Goal: Task Accomplishment & Management: Manage account settings

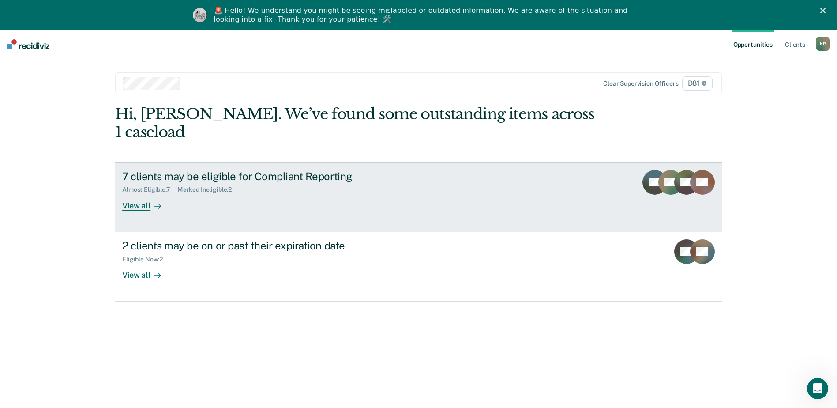
click at [131, 193] on div "View all" at bounding box center [146, 201] width 49 height 17
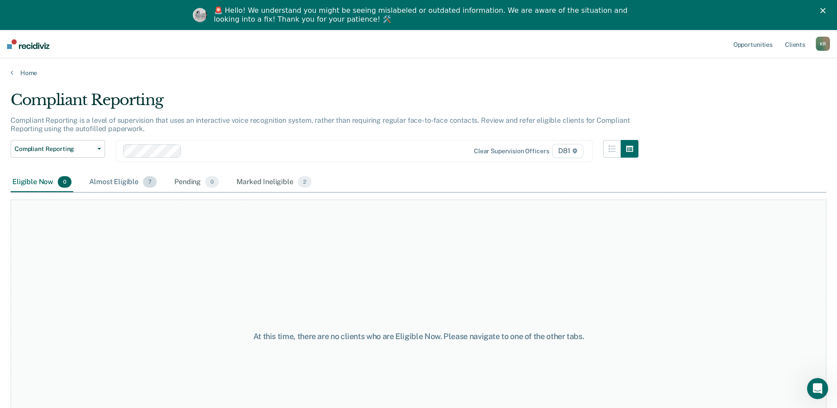
click at [131, 180] on div "Almost Eligible 7" at bounding box center [122, 182] width 71 height 19
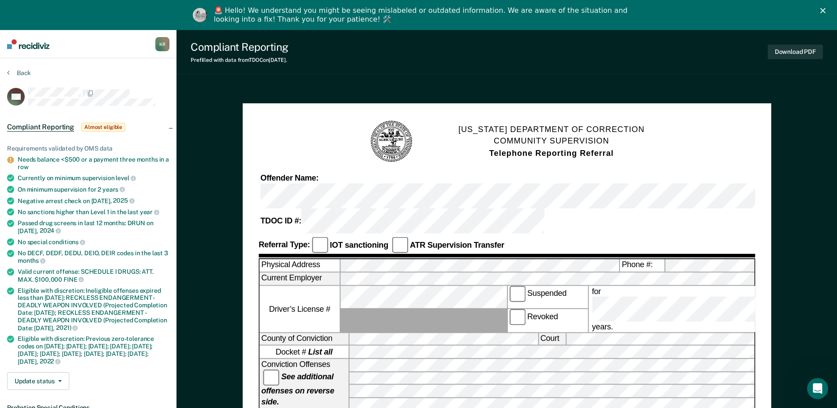
click at [826, 11] on icon "Close" at bounding box center [822, 10] width 5 height 5
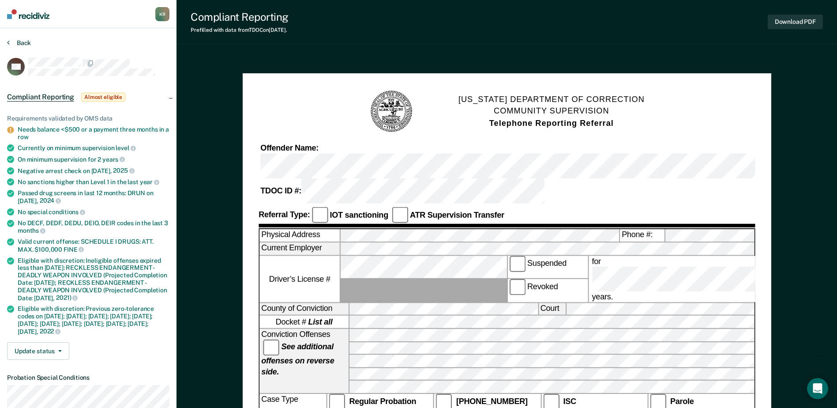
click at [30, 39] on button "Back" at bounding box center [19, 43] width 24 height 8
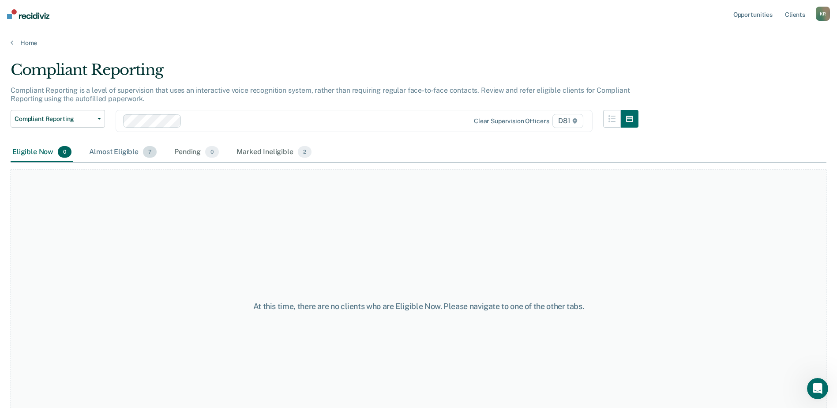
click at [146, 150] on span "7" at bounding box center [150, 151] width 14 height 11
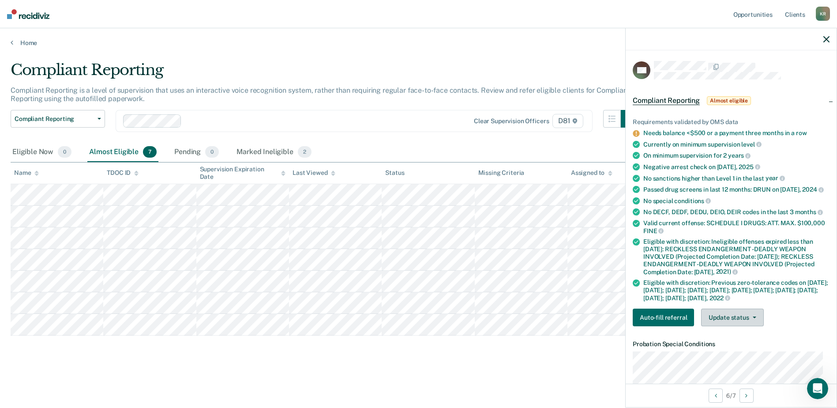
click at [720, 316] on div "Requirements validated by OMS data Needs balance <$500 or a payment three month…" at bounding box center [731, 218] width 211 height 229
click at [724, 321] on button "Update status" at bounding box center [732, 317] width 62 height 18
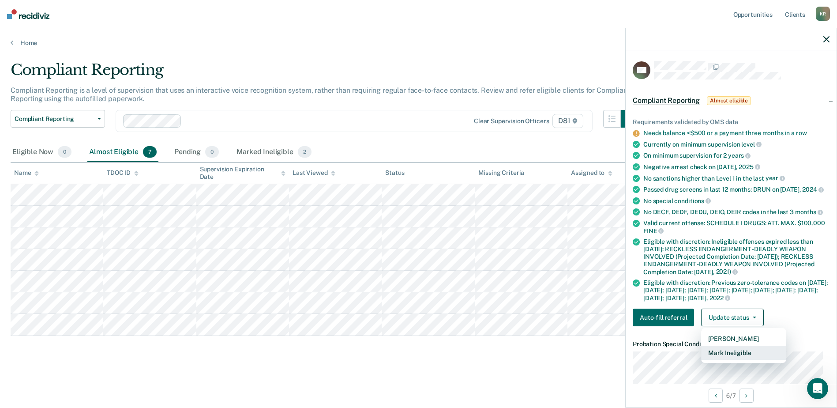
click at [720, 354] on button "Mark Ineligible" at bounding box center [743, 353] width 85 height 14
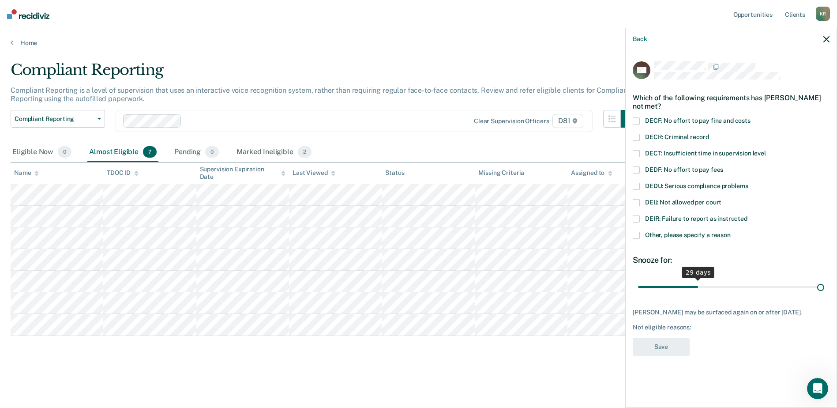
drag, startPoint x: 699, startPoint y: 285, endPoint x: 845, endPoint y: 318, distance: 150.2
type input "90"
click at [824, 294] on input "range" at bounding box center [731, 286] width 186 height 15
click at [650, 232] on span "Other, please specify a reason" at bounding box center [688, 234] width 86 height 7
click at [731, 232] on input "Other, please specify a reason" at bounding box center [731, 232] width 0 height 0
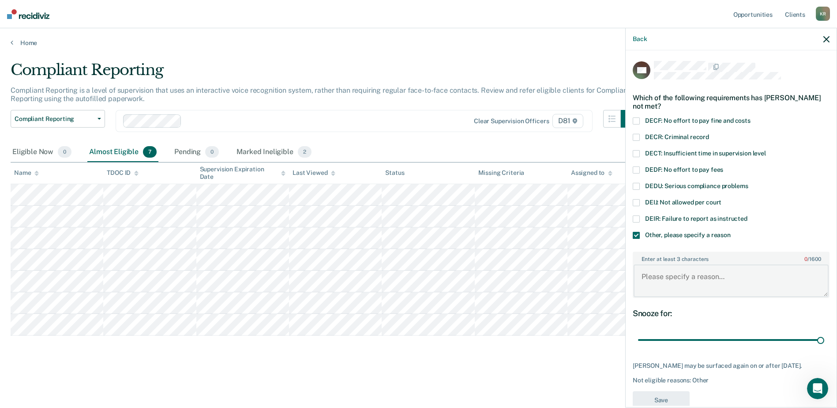
click at [662, 272] on textarea "Enter at least 3 characters 0 / 1600" at bounding box center [731, 280] width 195 height 33
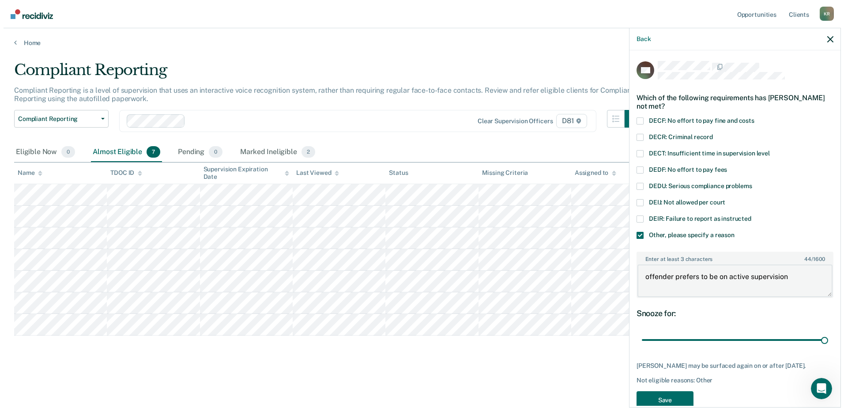
scroll to position [26, 0]
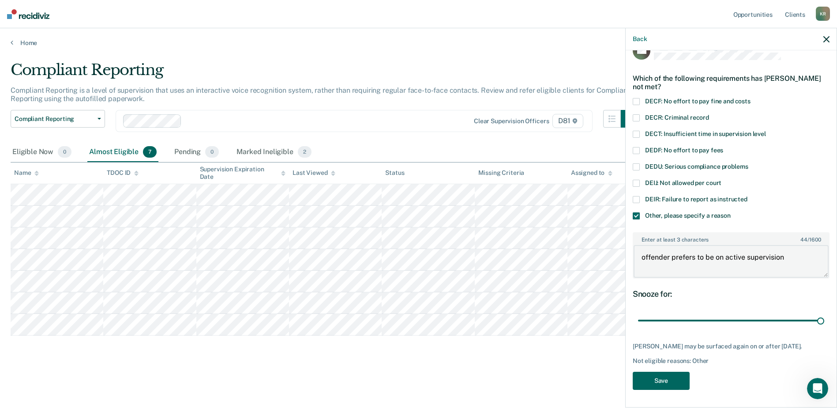
type textarea "offender prefers to be on active supervision"
click at [670, 377] on button "Save" at bounding box center [661, 381] width 57 height 18
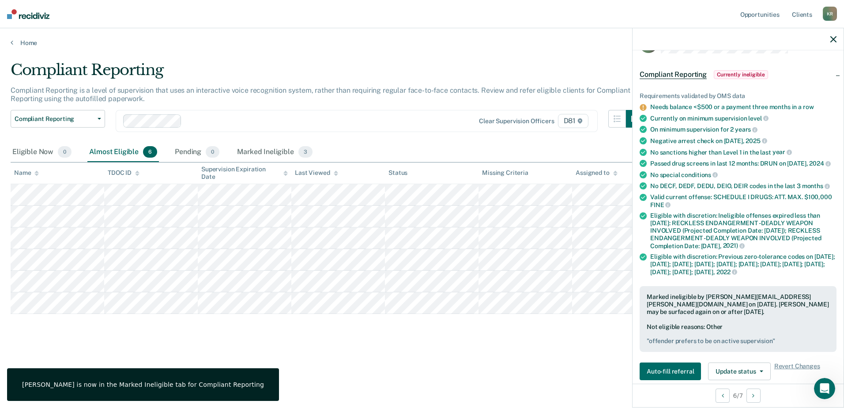
click at [361, 363] on div "Compliant Reporting Compliant Reporting is a level of supervision that uses an …" at bounding box center [422, 215] width 823 height 309
click at [834, 35] on div at bounding box center [737, 39] width 211 height 22
click at [831, 44] on div at bounding box center [737, 39] width 211 height 22
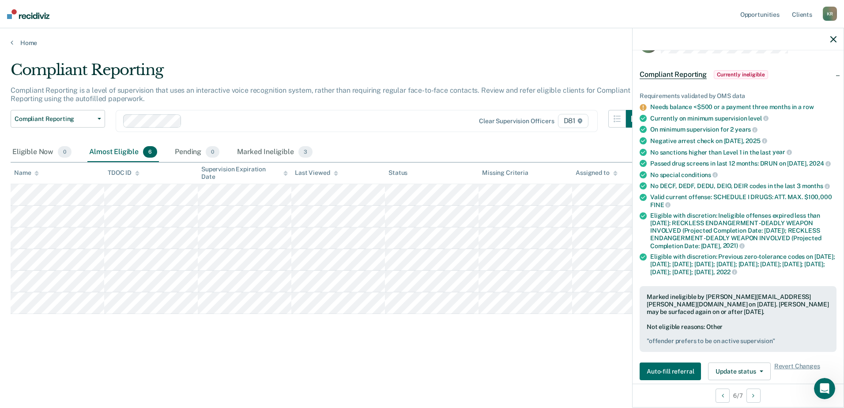
click at [831, 39] on icon "button" at bounding box center [833, 39] width 6 height 6
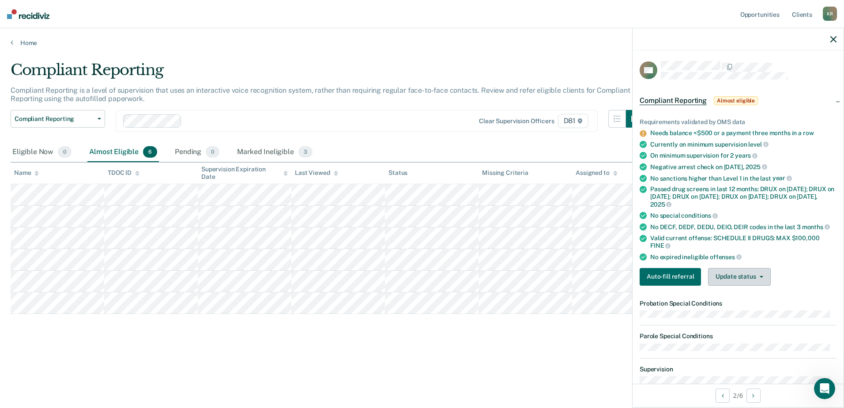
click at [739, 274] on button "Update status" at bounding box center [739, 277] width 62 height 18
click at [743, 310] on button "Mark Ineligible" at bounding box center [750, 312] width 85 height 14
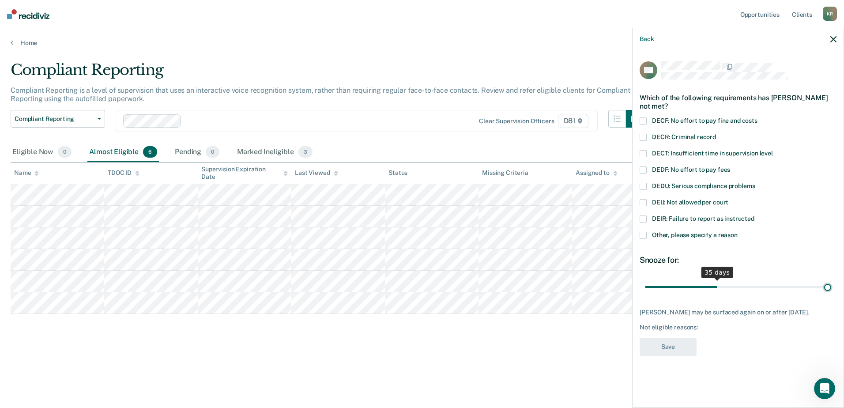
drag, startPoint x: 705, startPoint y: 285, endPoint x: 845, endPoint y: 312, distance: 142.4
type input "90"
click at [831, 294] on input "range" at bounding box center [738, 286] width 186 height 15
click at [659, 235] on span "Other, please specify a reason" at bounding box center [695, 234] width 86 height 7
click at [737, 232] on input "Other, please specify a reason" at bounding box center [737, 232] width 0 height 0
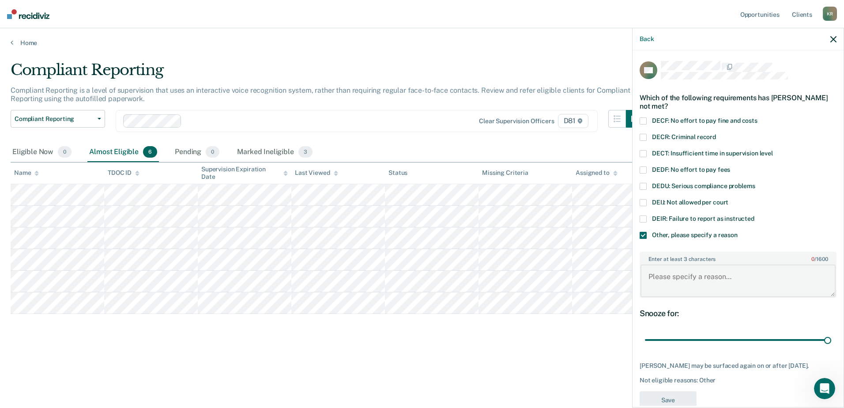
click at [661, 280] on textarea "Enter at least 3 characters 0 / 1600" at bounding box center [737, 280] width 195 height 33
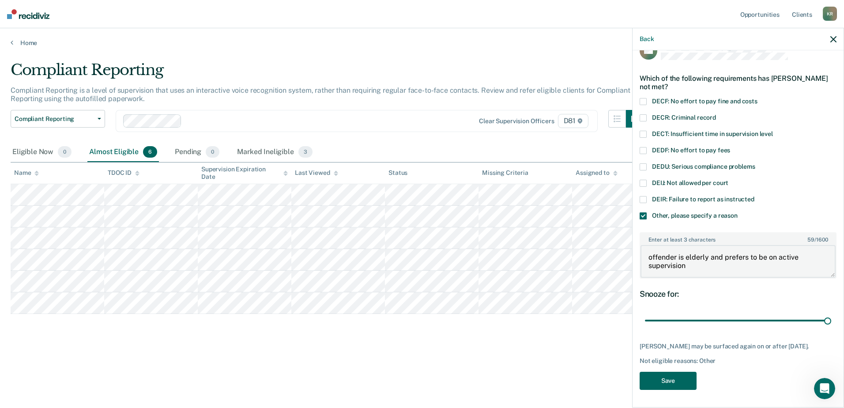
type textarea "offender is elderly and prefers to be on active supervision"
click at [683, 373] on button "Save" at bounding box center [667, 381] width 57 height 18
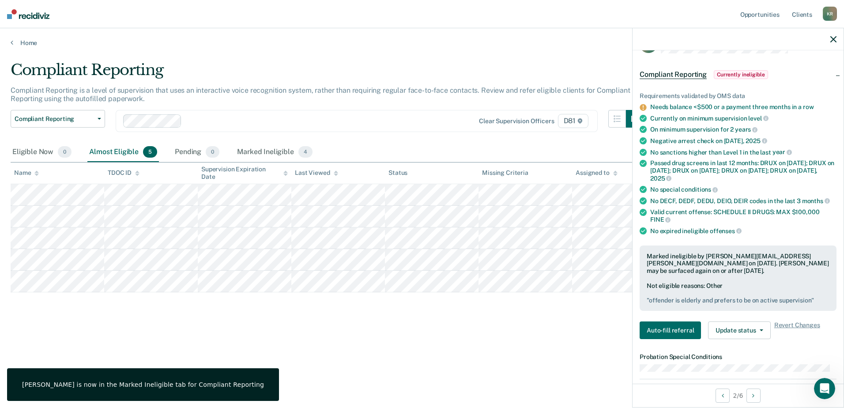
click at [525, 368] on div "Compliant Reporting Compliant Reporting is a level of supervision that uses an …" at bounding box center [422, 215] width 823 height 309
click at [831, 39] on icon "button" at bounding box center [833, 39] width 6 height 6
